Goal: Task Accomplishment & Management: Complete application form

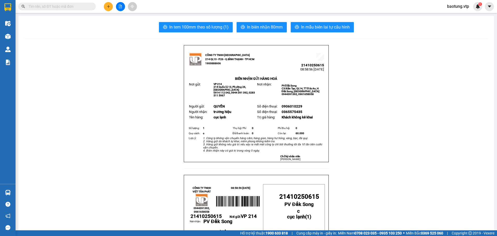
click at [68, 6] on input "text" at bounding box center [58, 7] width 61 height 6
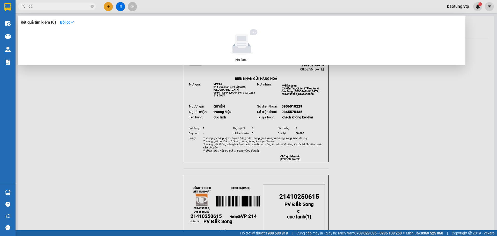
type input "0"
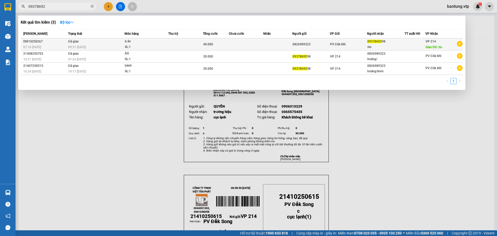
type input "09378692"
click at [402, 42] on div "09378692 98" at bounding box center [386, 41] width 37 height 5
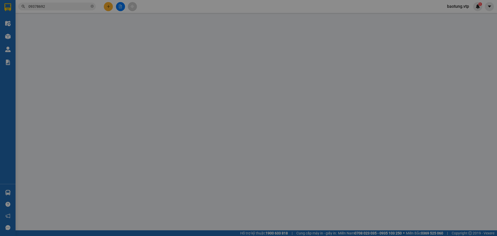
type input "2.000"
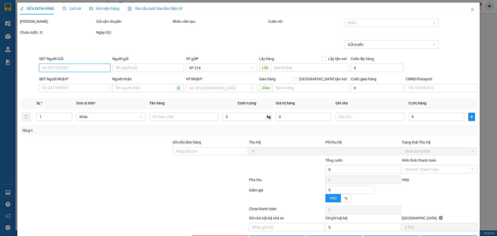
type input "0826989323"
type input "0937869298"
type input "siu"
type input "hn"
type input "0"
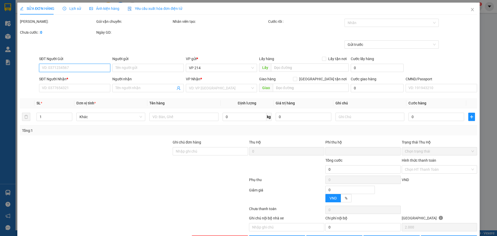
type input "40.000"
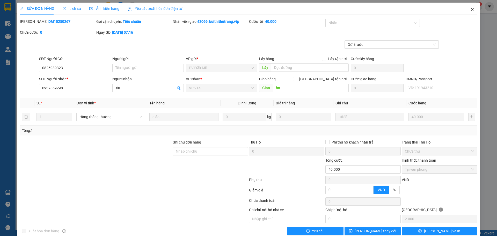
click at [471, 9] on span "Close" at bounding box center [473, 10] width 15 height 15
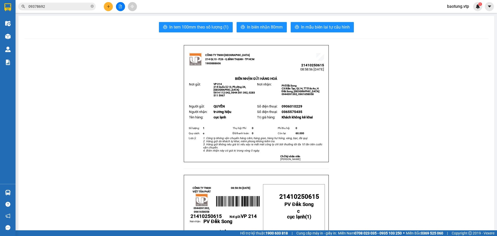
click at [109, 10] on button at bounding box center [108, 6] width 9 height 9
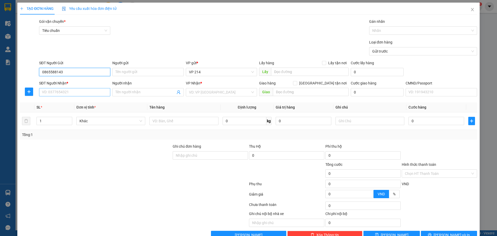
type input "0865588143"
click at [73, 90] on input "SĐT Người Nhận *" at bounding box center [74, 92] width 71 height 8
type input "0384055359"
click at [194, 93] on input "search" at bounding box center [219, 92] width 61 height 8
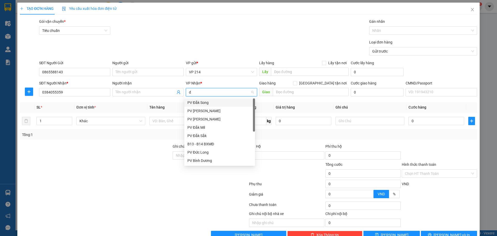
type input "dm"
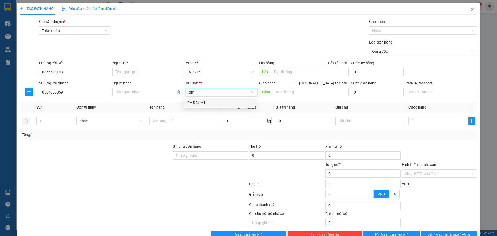
click at [197, 102] on div "PV Đắk Mil" at bounding box center [220, 103] width 65 height 6
click at [153, 92] on input "Người nhận" at bounding box center [146, 92] width 60 height 6
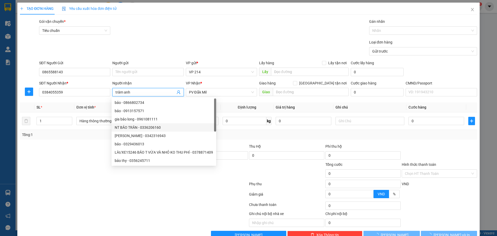
type input "trâm anh"
click at [70, 135] on div "Tổng: 1" at bounding box center [107, 135] width 170 height 6
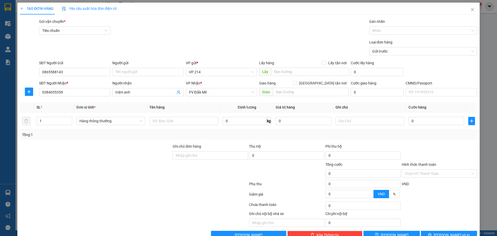
click at [152, 111] on th "Tên hàng" at bounding box center [183, 107] width 73 height 10
click at [158, 120] on input "text" at bounding box center [183, 121] width 69 height 8
type input "gt"
click at [346, 121] on input "text" at bounding box center [370, 121] width 69 height 8
type input "bì"
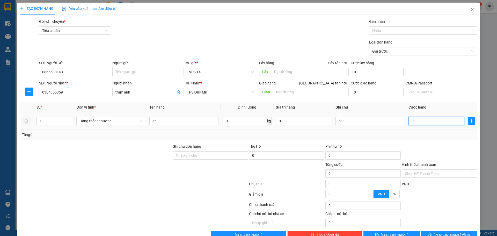
type input "3"
type input "30"
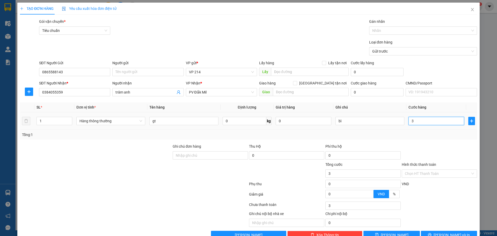
type input "30"
type input "300"
type input "3.000"
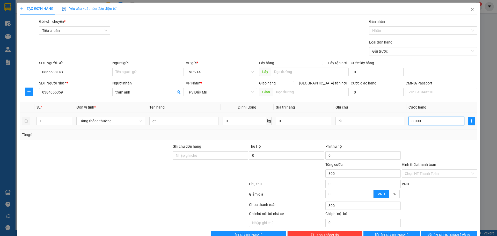
type input "3.000"
type input "30.000"
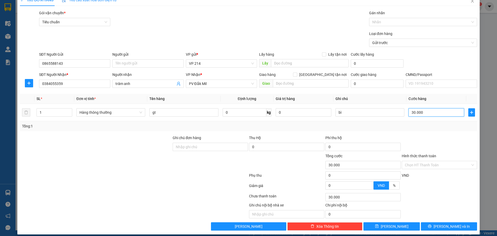
scroll to position [13, 0]
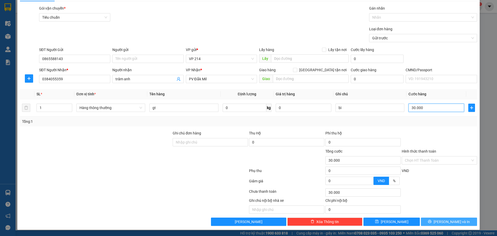
type input "30.000"
click at [454, 223] on span "[PERSON_NAME] và In" at bounding box center [452, 222] width 36 height 6
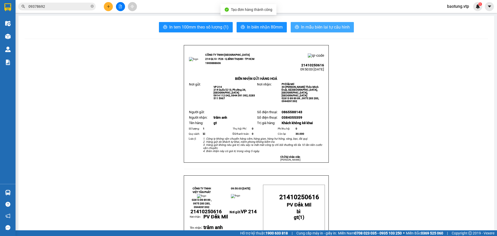
click at [334, 23] on button "In mẫu biên lai tự cấu hình" at bounding box center [322, 27] width 63 height 10
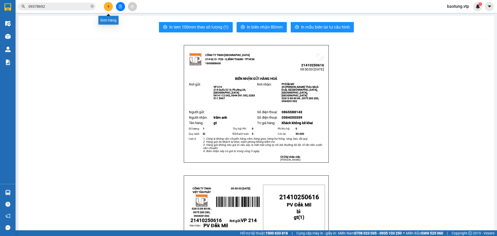
click at [110, 8] on icon "plus" at bounding box center [109, 7] width 4 height 4
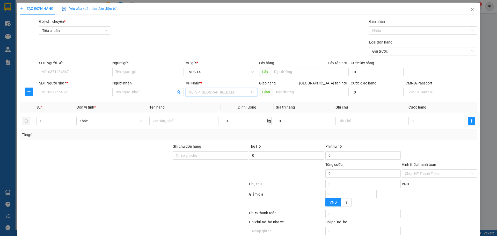
click at [205, 93] on input "search" at bounding box center [219, 92] width 61 height 8
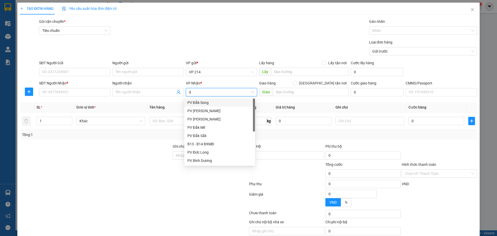
type input "ds"
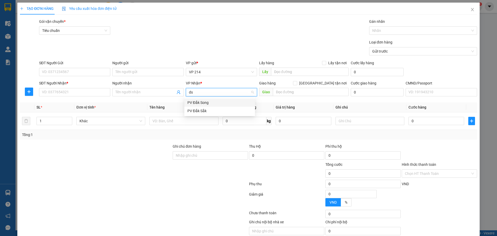
click at [202, 105] on div "PV Đắk Song" at bounding box center [220, 103] width 65 height 6
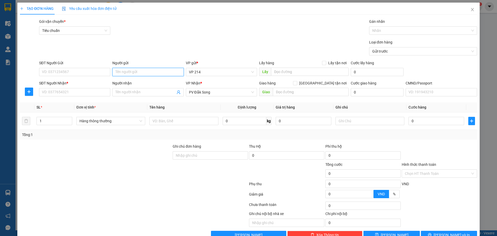
click at [151, 74] on input "Người gửi" at bounding box center [147, 72] width 71 height 8
type input "labosg"
click at [84, 74] on input "SĐT Người Gửi" at bounding box center [74, 72] width 71 height 8
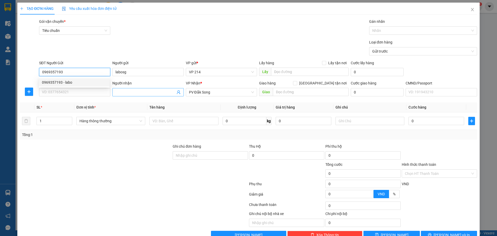
type input "0969357193"
click at [127, 95] on input "Người nhận" at bounding box center [146, 92] width 60 height 6
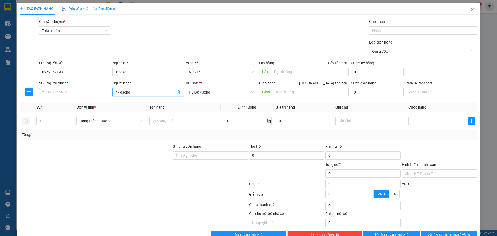
type input "nk dsong"
click at [90, 93] on input "SĐT Người Nhận *" at bounding box center [74, 92] width 71 height 8
type input "0924249239"
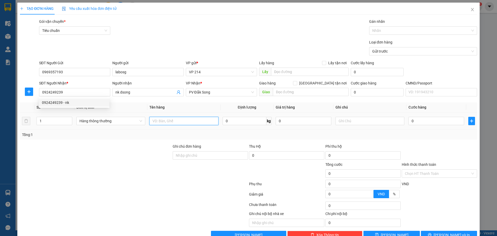
click at [203, 124] on input "text" at bounding box center [183, 121] width 69 height 8
type input "rang"
click at [363, 120] on input "text" at bounding box center [370, 121] width 69 height 8
type input "j"
type input "h"
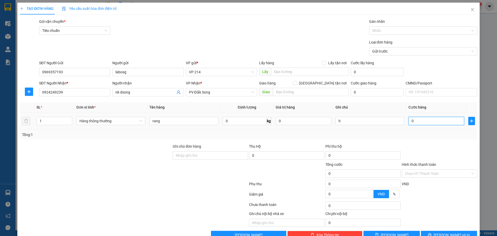
click at [412, 119] on input "0" at bounding box center [437, 121] width 56 height 8
type input "3"
type input "30"
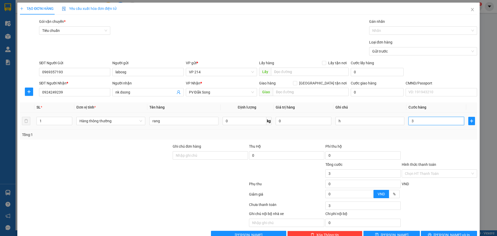
type input "30"
type input "300"
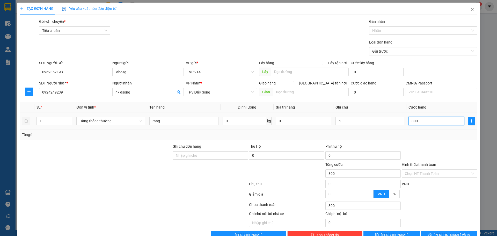
type input "3.000"
type input "30.000"
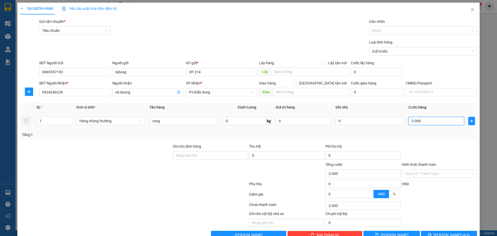
type input "30.000"
click at [447, 170] on input "Hình thức thanh toán" at bounding box center [438, 174] width 66 height 8
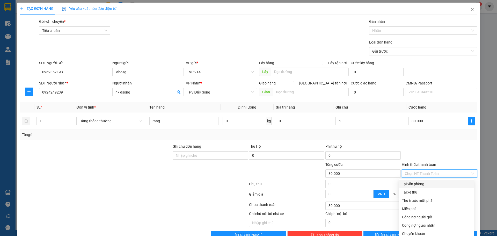
click at [418, 181] on div "Tại văn phòng" at bounding box center [436, 184] width 69 height 6
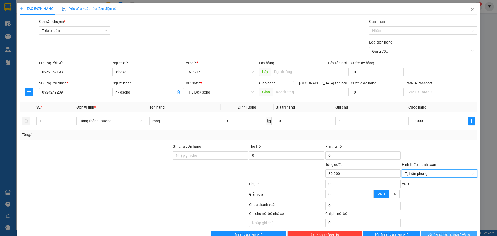
click at [446, 232] on span "[PERSON_NAME] và In" at bounding box center [452, 235] width 36 height 6
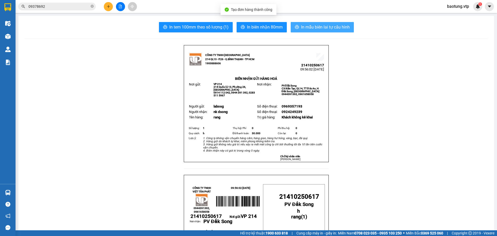
click at [309, 26] on span "In mẫu biên lai tự cấu hình" at bounding box center [325, 27] width 49 height 6
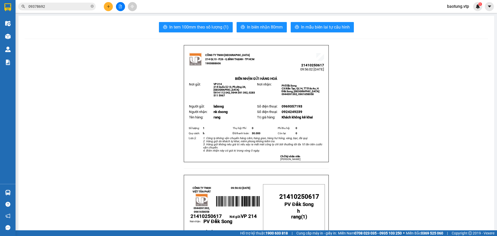
drag, startPoint x: 68, startPoint y: 5, endPoint x: 0, endPoint y: 13, distance: 68.0
click at [0, 13] on section "Kết quả tìm kiếm ( 3 ) Bộ lọc Mã ĐH Trạng thái Món hàng Thu hộ Tổng cước Chưa c…" at bounding box center [248, 118] width 497 height 236
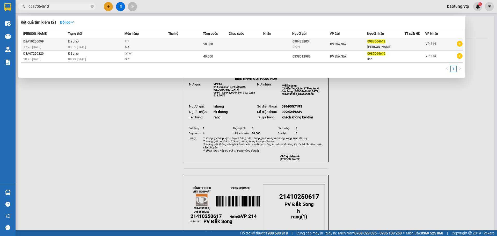
type input "0987064612"
click at [222, 41] on td "50.000" at bounding box center [216, 44] width 26 height 12
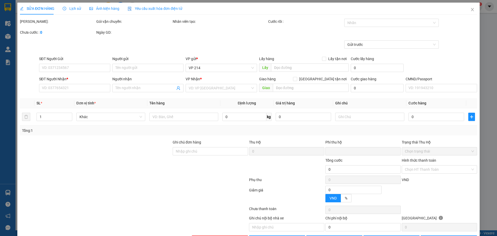
type input "2.500"
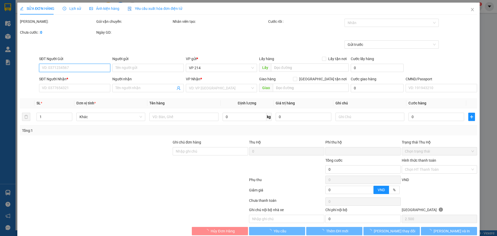
type input "0984332034"
type input "BÍCH"
type input "0987064612"
type input "[PERSON_NAME]"
type input "0"
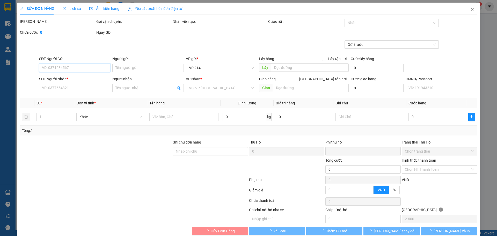
type input "50.000"
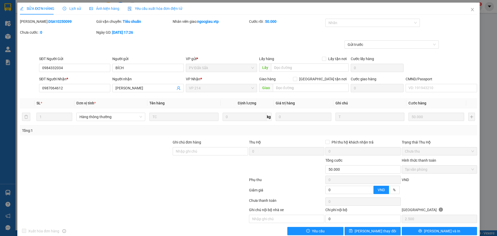
drag, startPoint x: 111, startPoint y: 8, endPoint x: 88, endPoint y: 7, distance: 23.1
click at [89, 7] on span "Ảnh kiện hàng" at bounding box center [104, 8] width 30 height 4
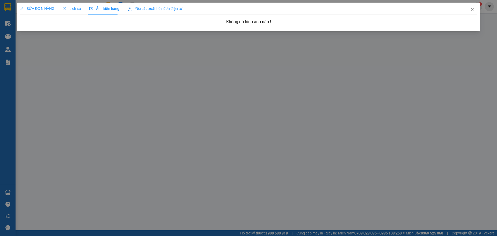
click at [70, 11] on span "Lịch sử" at bounding box center [72, 8] width 18 height 4
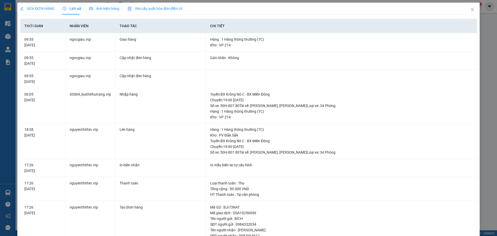
click at [40, 6] on div "SỬA ĐƠN HÀNG" at bounding box center [37, 9] width 34 height 6
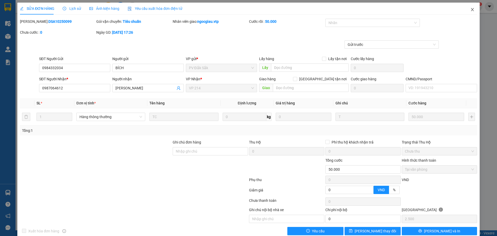
click at [473, 11] on span "Close" at bounding box center [473, 10] width 15 height 15
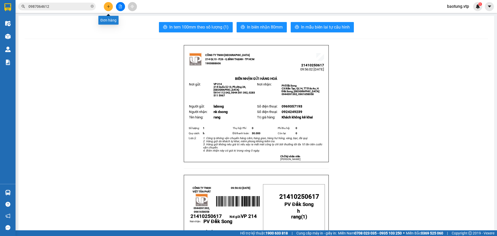
click at [109, 5] on icon "plus" at bounding box center [109, 7] width 4 height 4
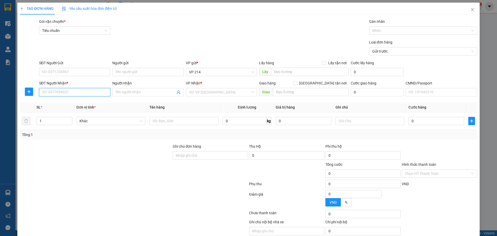
click at [59, 94] on input "SĐT Người Nhận *" at bounding box center [74, 92] width 71 height 8
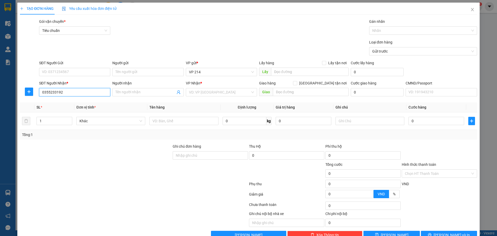
type input "0355233192"
type input "hằng"
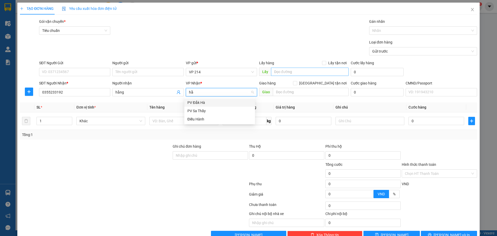
type input "h"
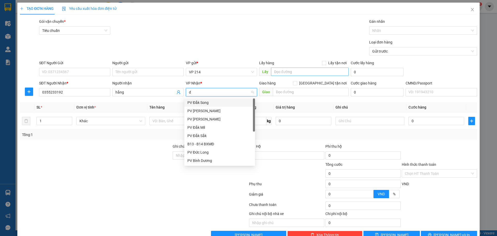
type input "dm"
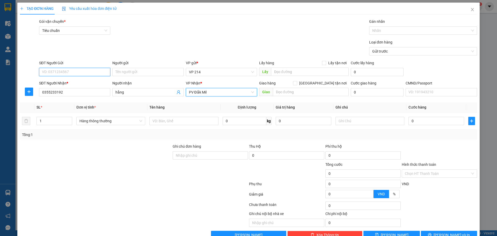
click at [78, 70] on input "SĐT Người Gửi" at bounding box center [74, 72] width 71 height 8
type input "0909304911"
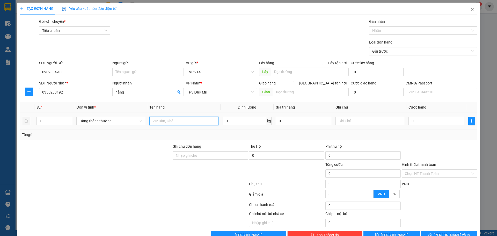
click at [169, 120] on input "text" at bounding box center [183, 121] width 69 height 8
type input "giadung/ thuốc"
type input "t"
type input "4"
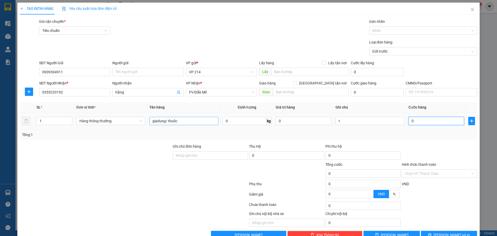
type input "4"
type input "40"
type input "400"
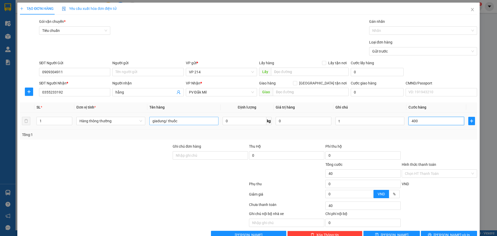
type input "400"
type input "4.000"
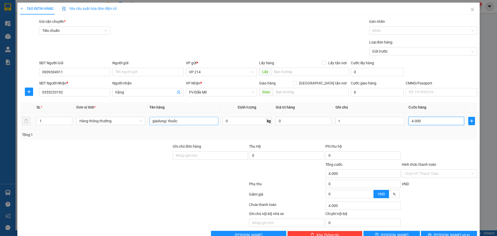
type input "40.000"
click at [416, 178] on div "Hình thức thanh toán Chọn HT Thanh Toán" at bounding box center [439, 171] width 75 height 18
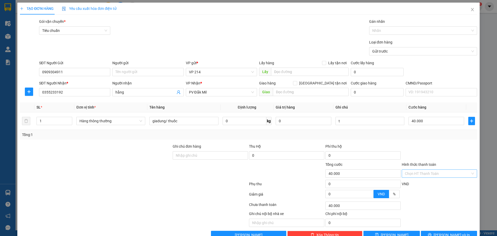
click at [417, 175] on input "Hình thức thanh toán" at bounding box center [438, 174] width 66 height 8
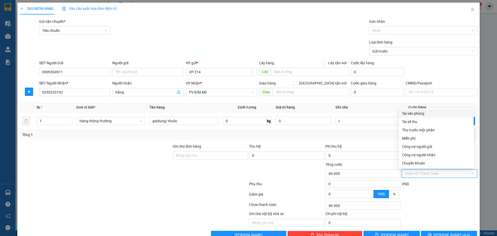
click at [414, 111] on div "Tại văn phòng" at bounding box center [436, 114] width 69 height 6
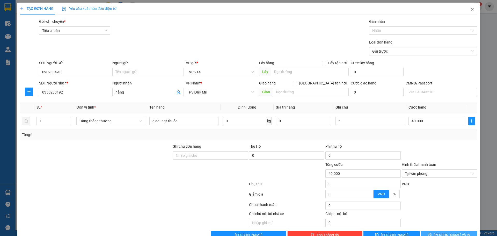
click at [452, 232] on span "[PERSON_NAME] và In" at bounding box center [452, 235] width 36 height 6
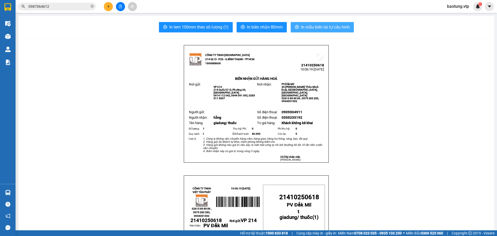
click at [329, 27] on span "In mẫu biên lai tự cấu hình" at bounding box center [325, 27] width 49 height 6
